Goal: Communication & Community: Answer question/provide support

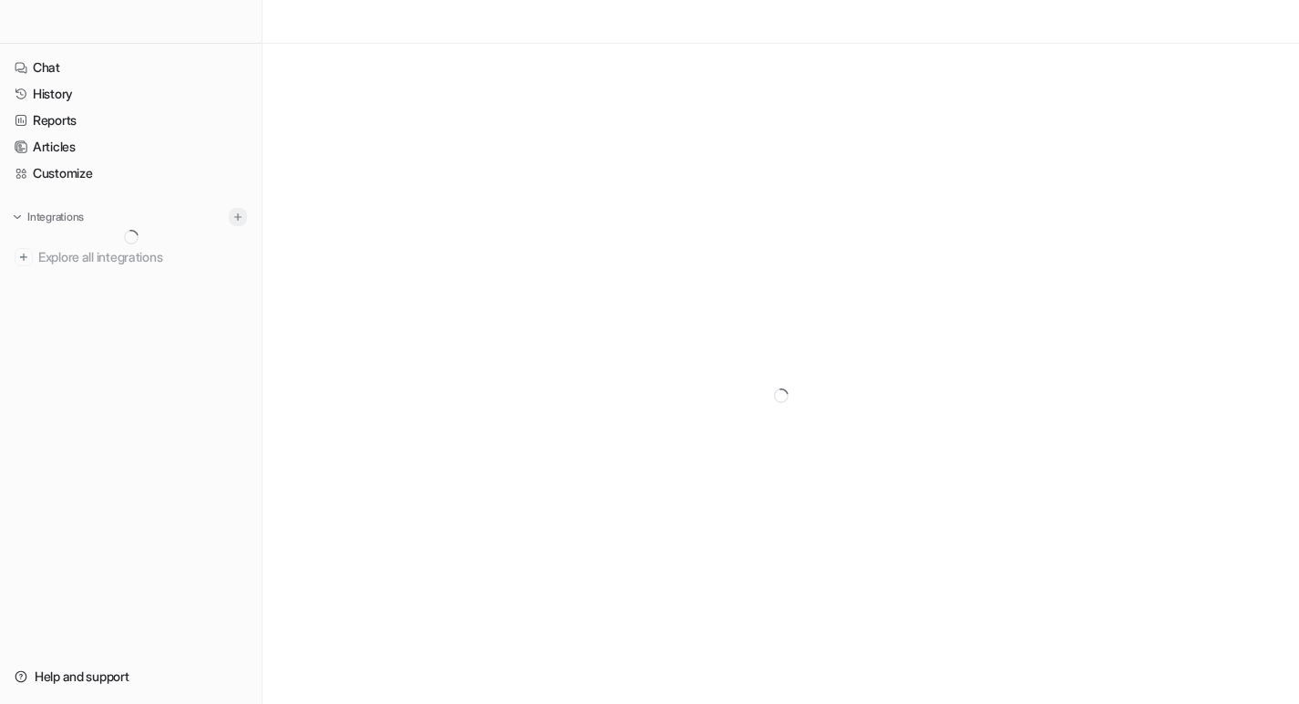
click at [243, 214] on img at bounding box center [238, 217] width 13 height 13
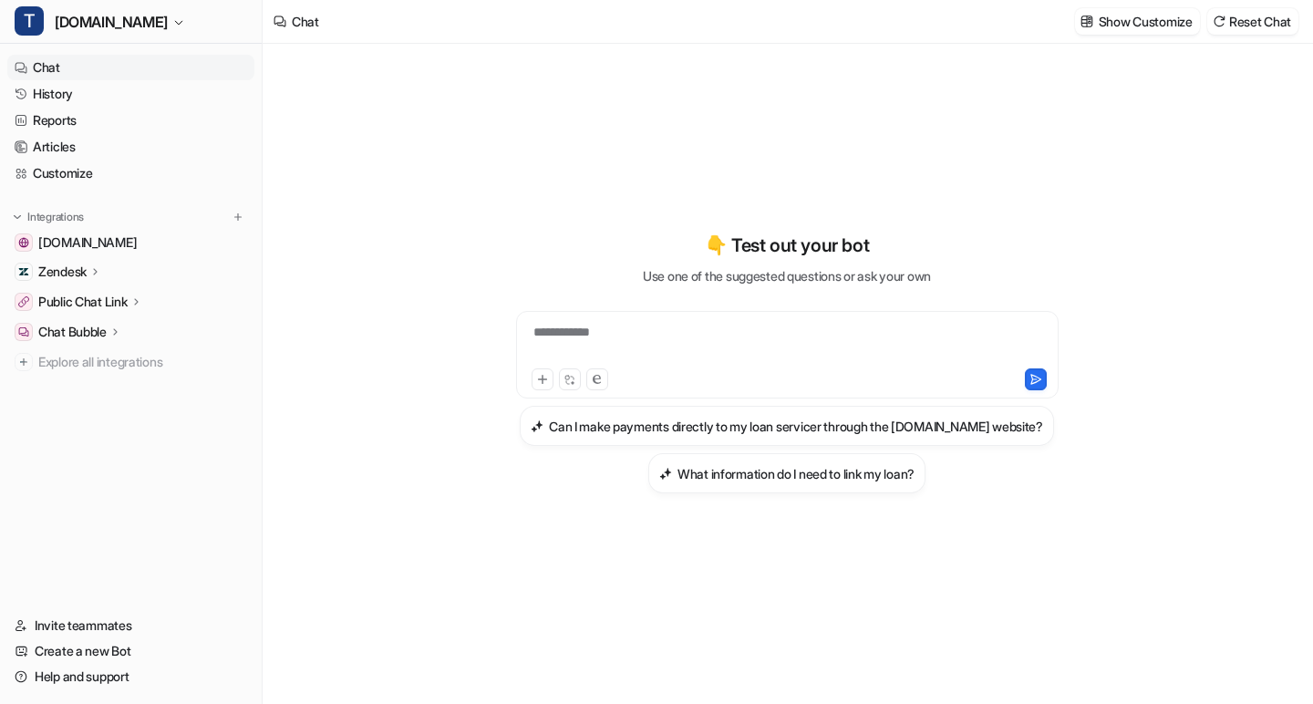
click at [83, 261] on div "Zendesk" at bounding box center [130, 272] width 247 height 26
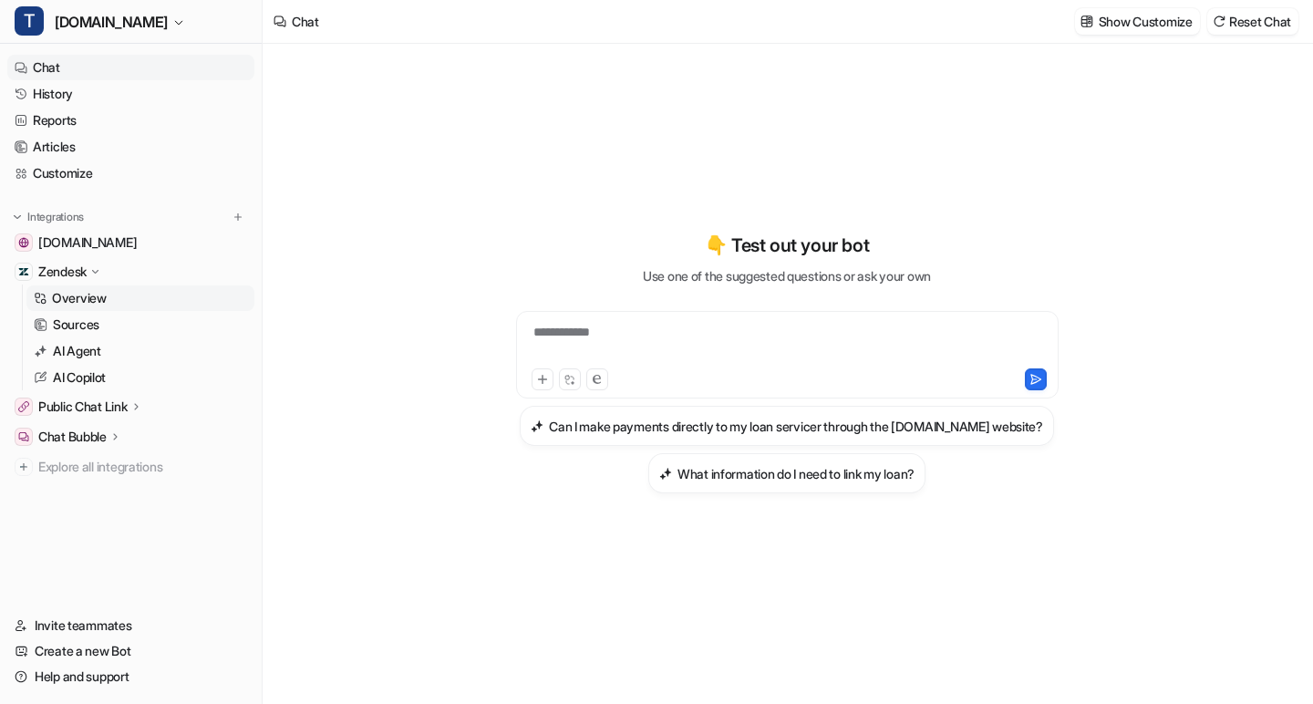
click at [97, 303] on p "Overview" at bounding box center [79, 298] width 55 height 18
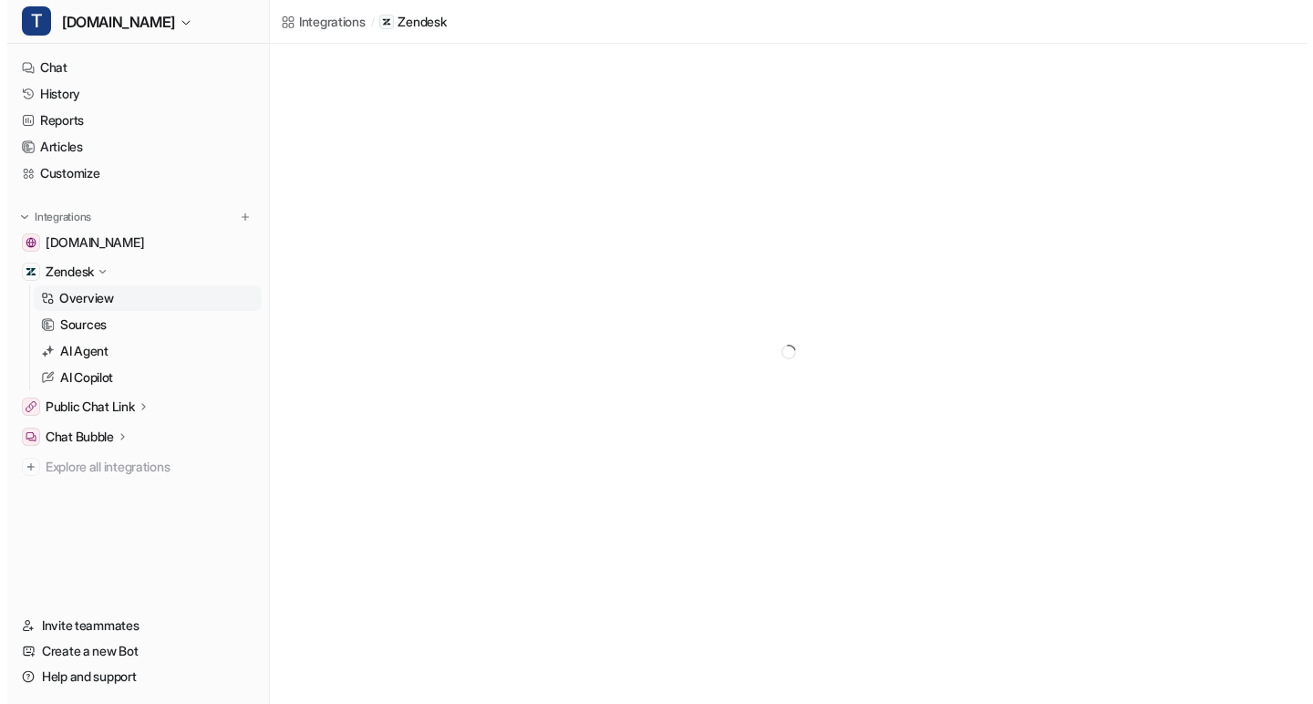
scroll to position [25, 0]
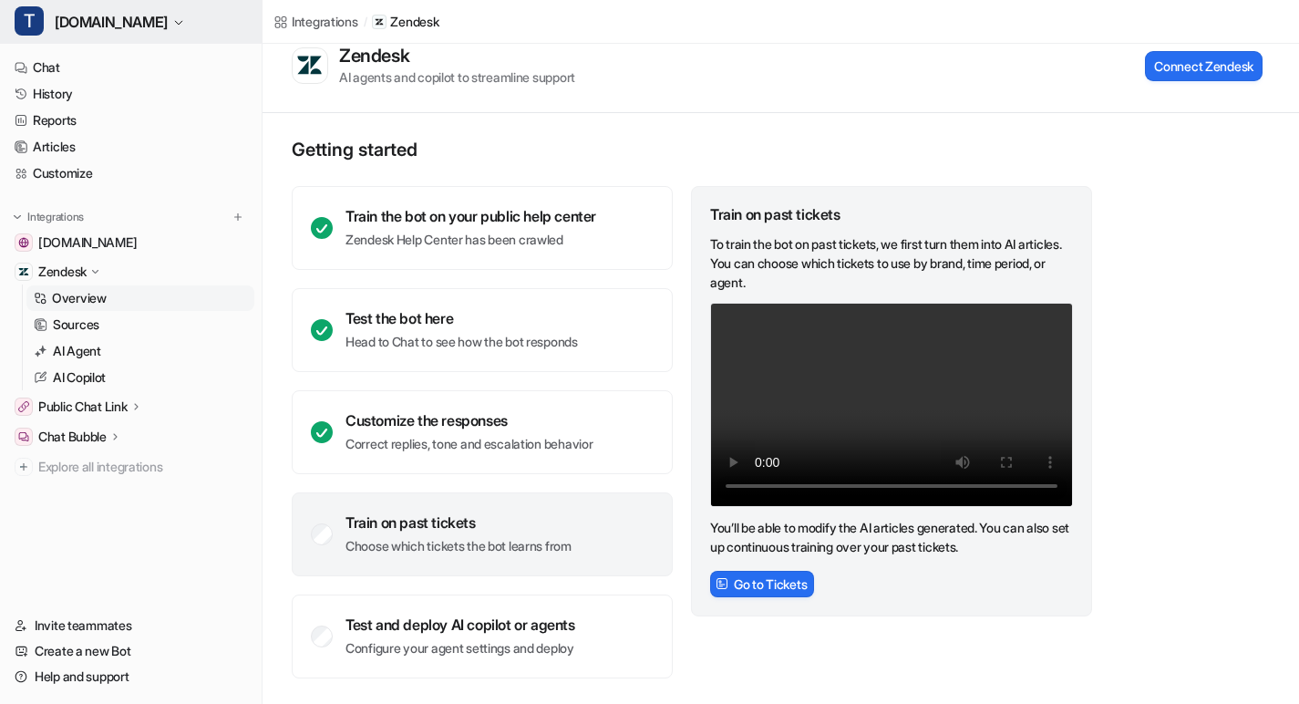
click at [110, 28] on span "[DOMAIN_NAME]" at bounding box center [111, 22] width 113 height 26
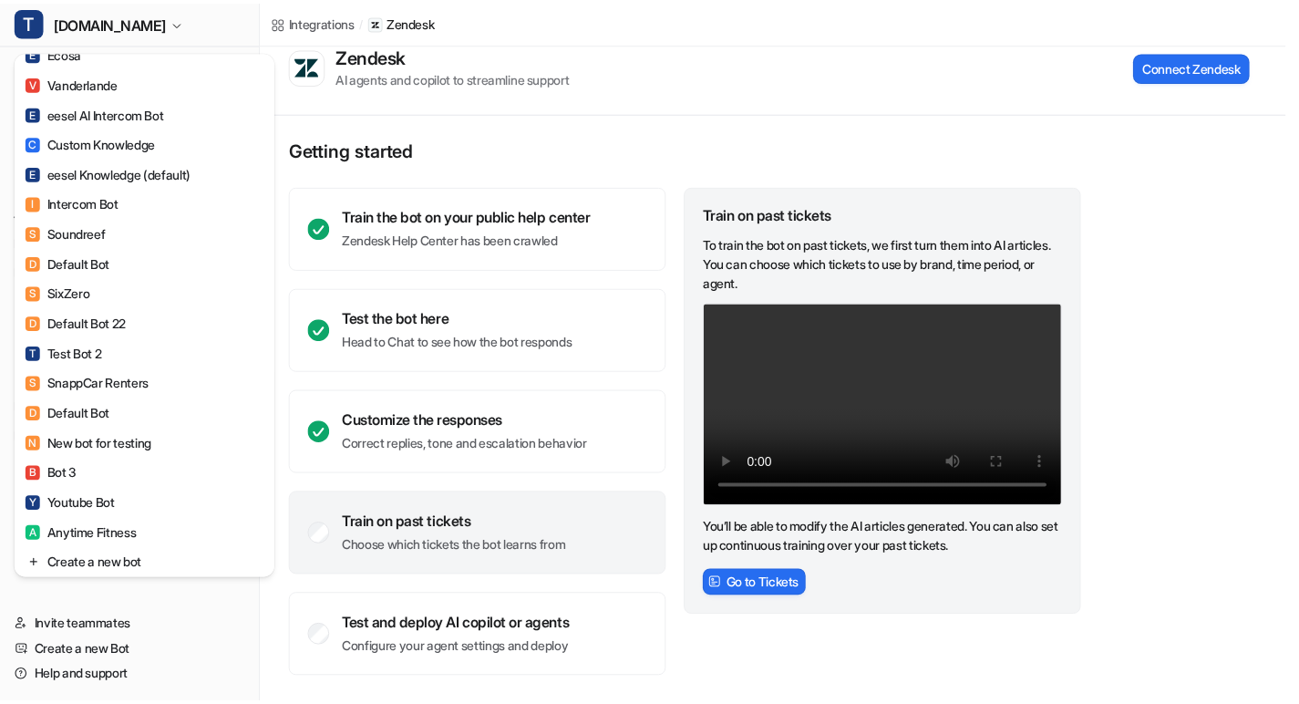
scroll to position [1651, 0]
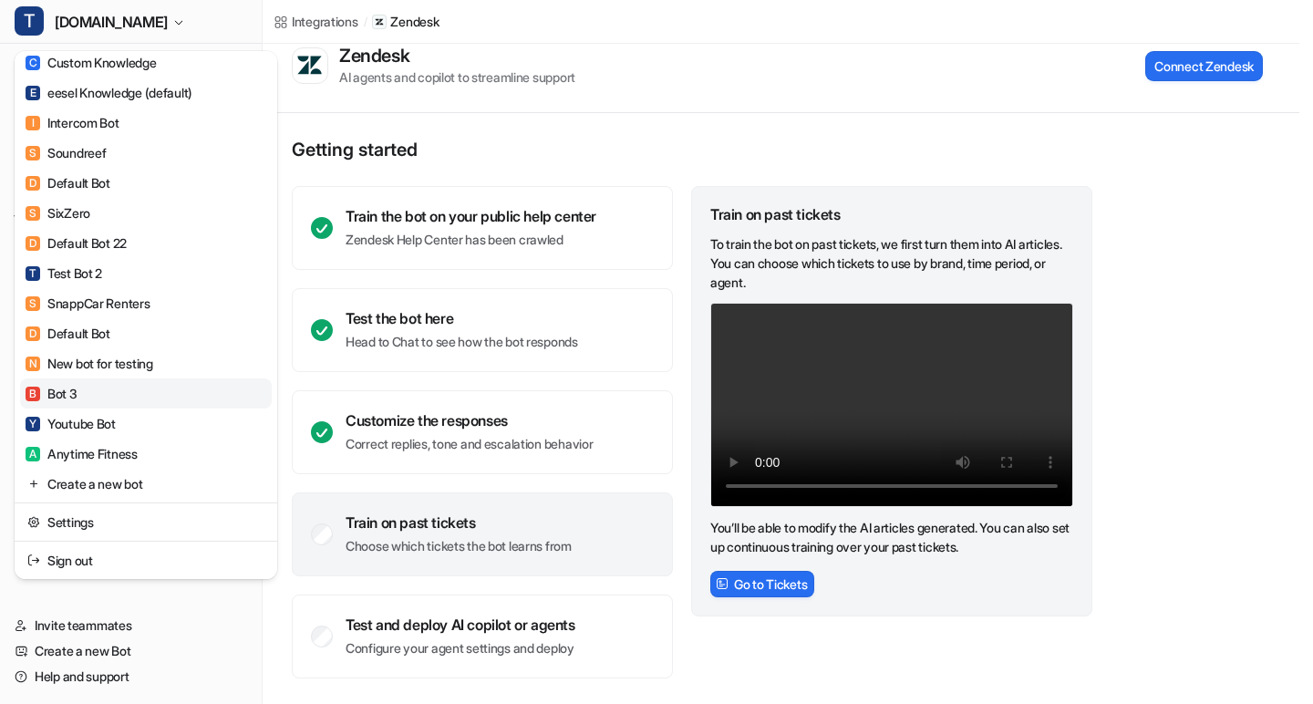
click at [151, 392] on link "B Bot 3" at bounding box center [146, 393] width 252 height 30
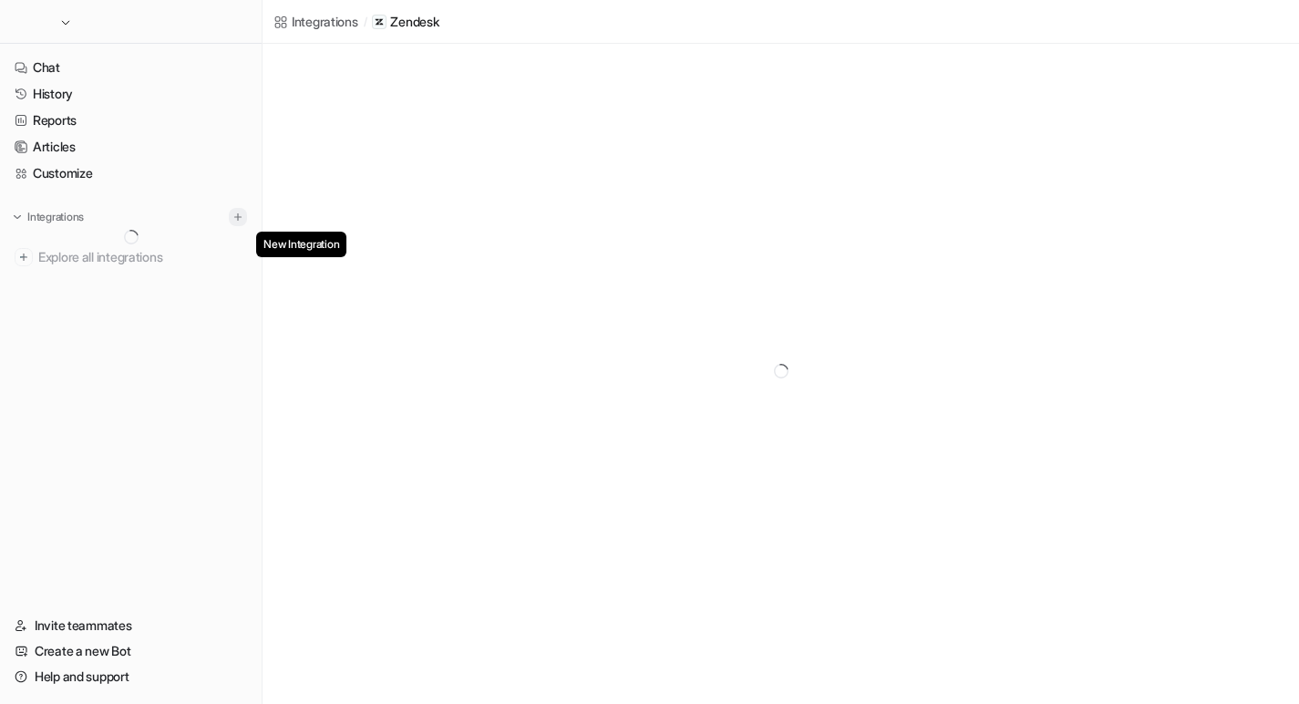
click at [243, 219] on img at bounding box center [238, 217] width 13 height 13
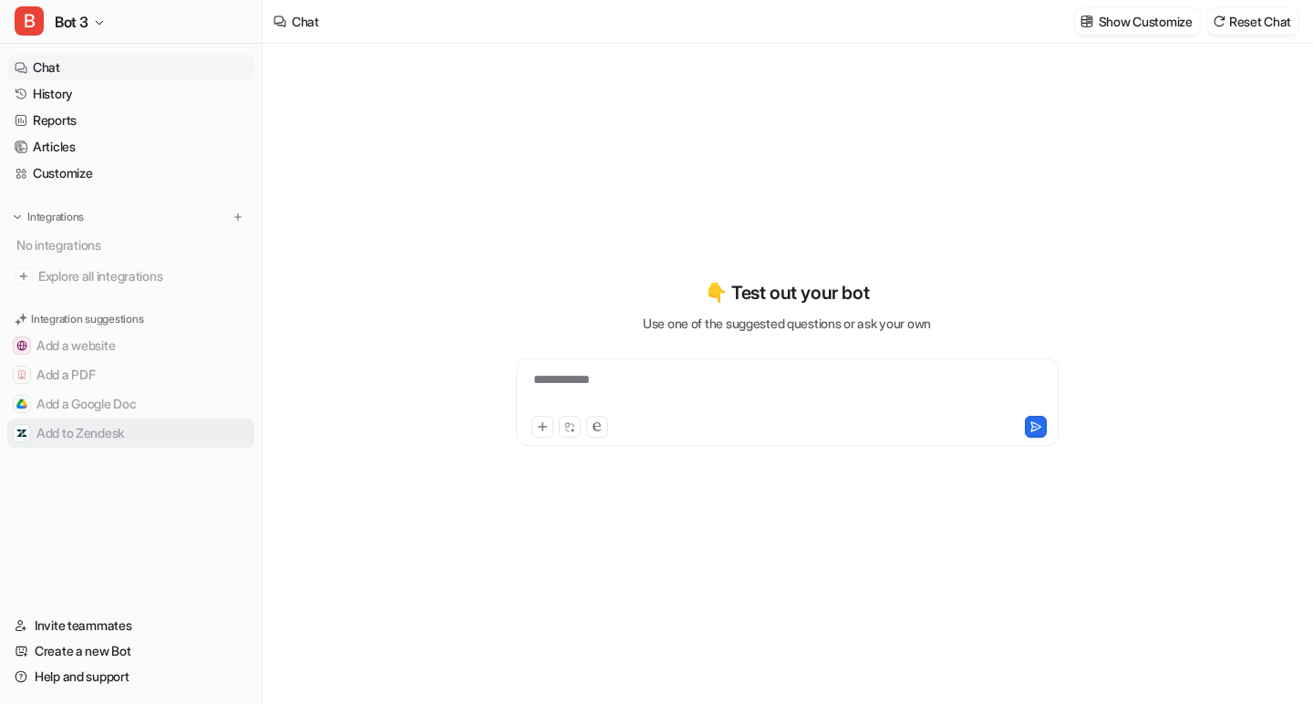
type textarea "**********"
click at [109, 430] on button "Add to Zendesk" at bounding box center [130, 433] width 247 height 29
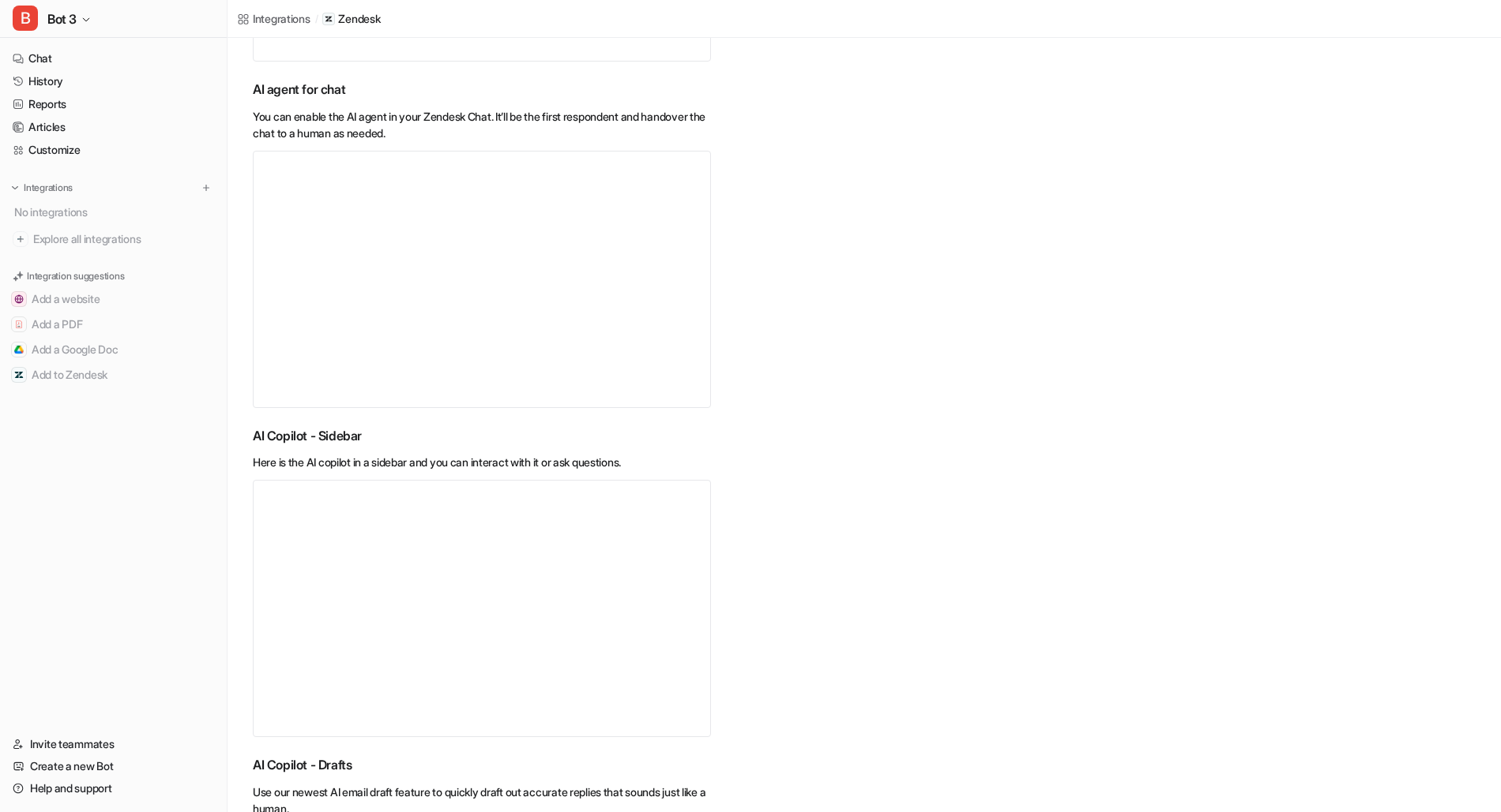
scroll to position [414, 0]
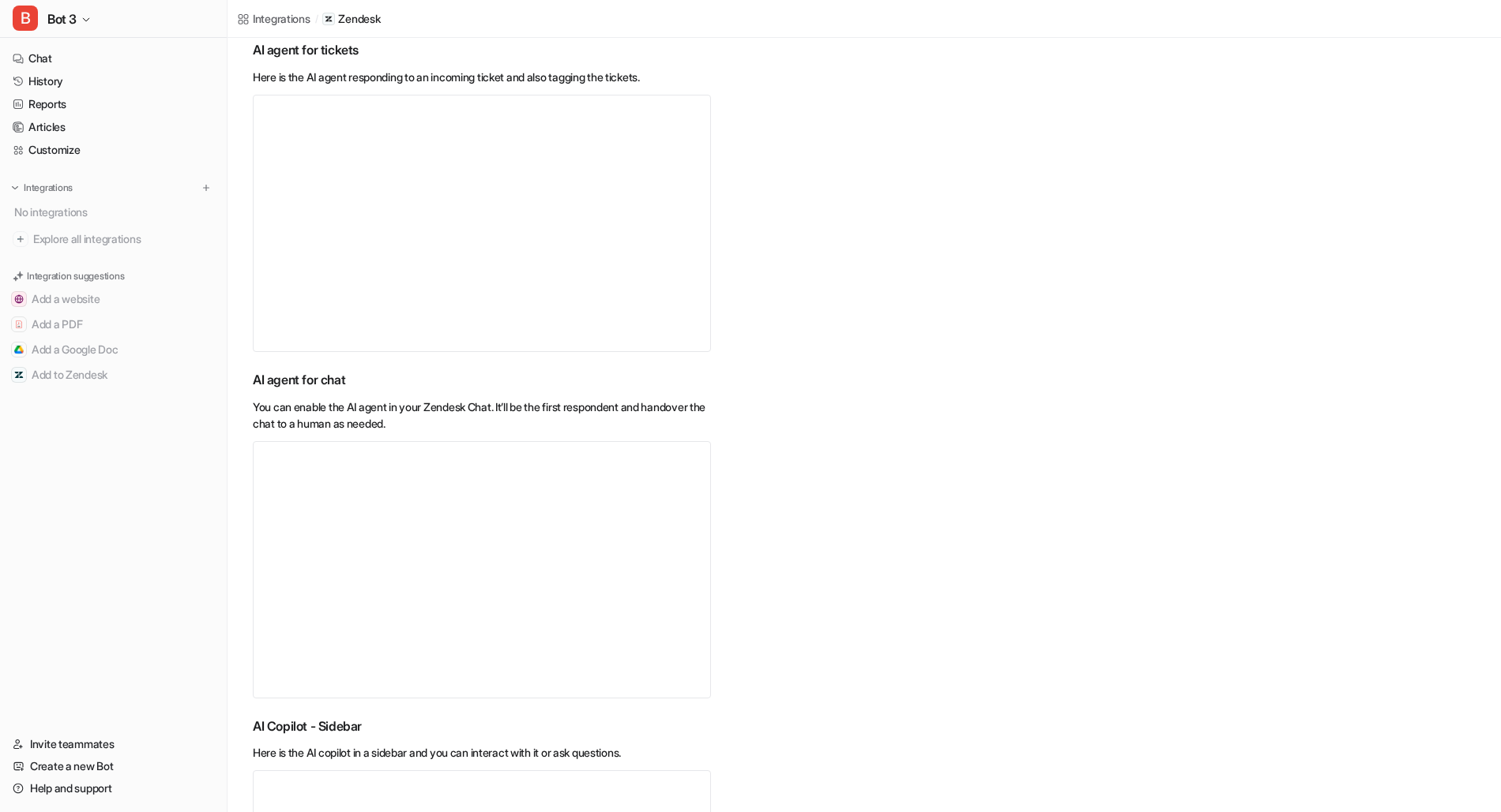
click at [503, 536] on video "Your browser does not support the video tag." at bounding box center [482, 570] width 458 height 257
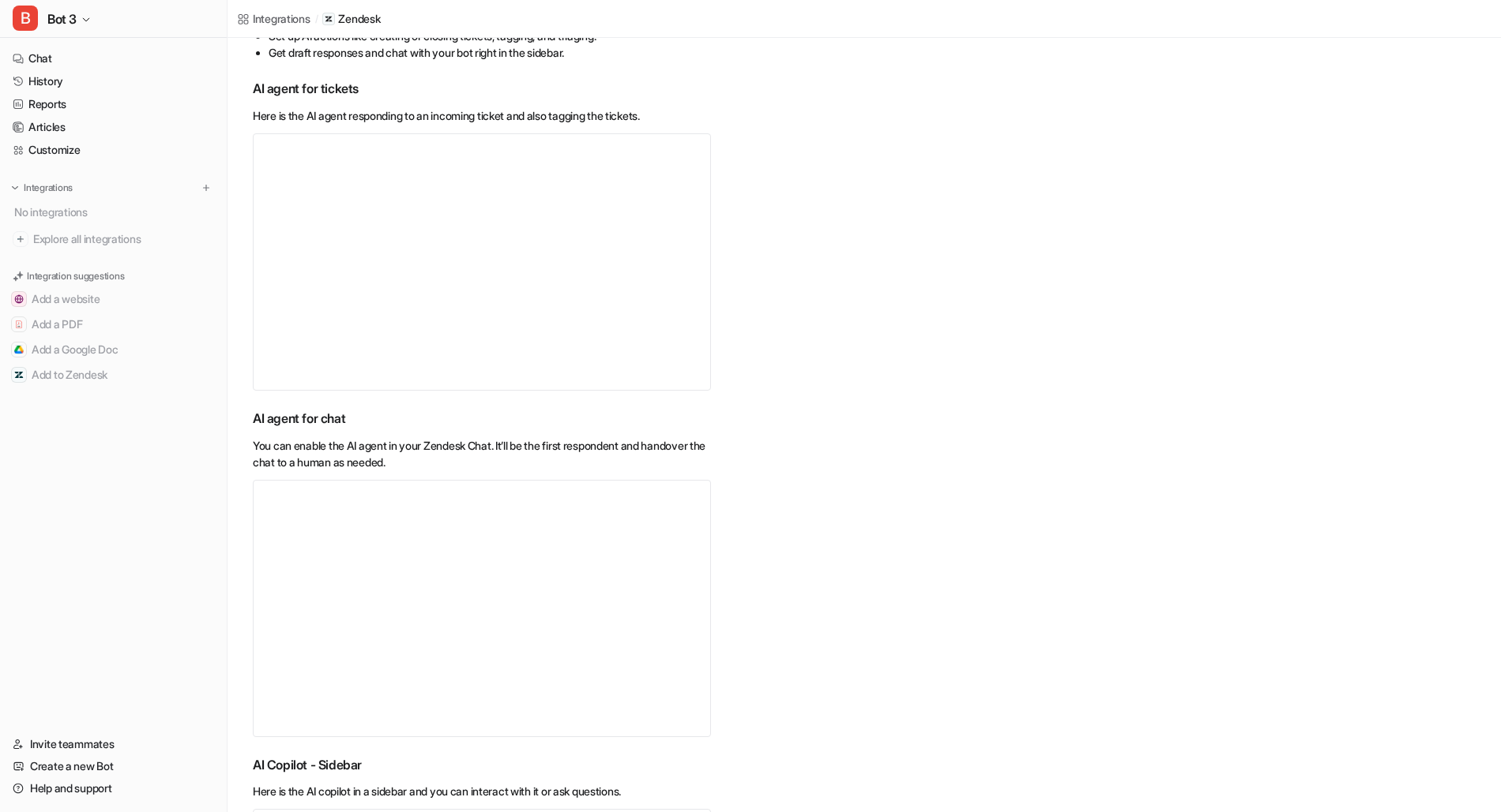
scroll to position [372, 0]
